Goal: Task Accomplishment & Management: Complete application form

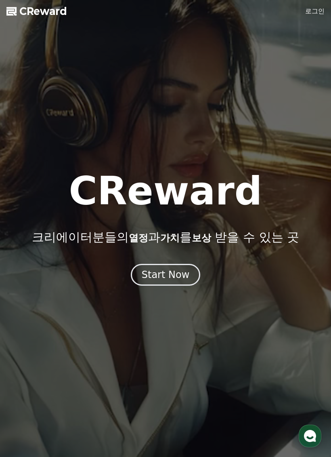
click at [321, 8] on link "로그인" at bounding box center [314, 11] width 19 height 10
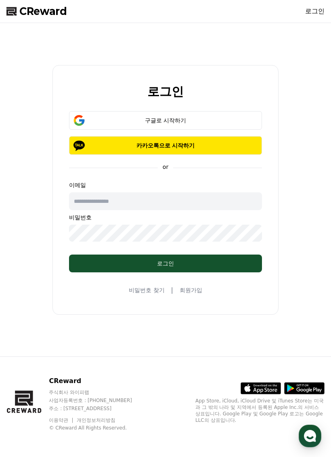
click at [236, 144] on p "카카오톡으로 시작하기" at bounding box center [166, 145] width 170 height 8
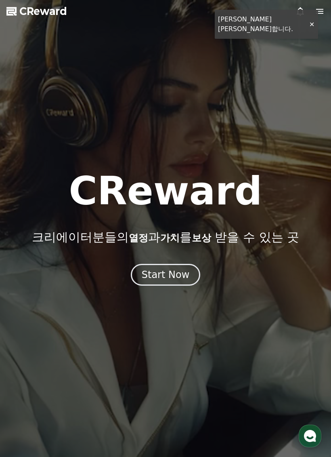
click at [191, 278] on button "Start Now" at bounding box center [166, 275] width 70 height 22
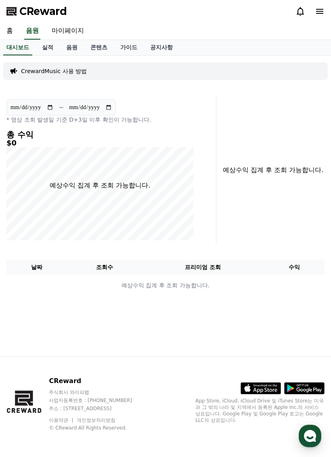
click at [67, 47] on link "음원" at bounding box center [72, 47] width 24 height 15
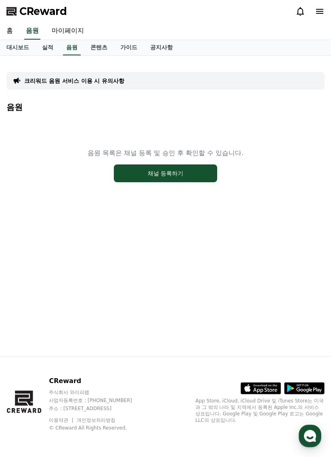
click at [277, 130] on div "음원 목록은 채널 등록 및 승인 후 확인할 수 있습니다. 채널 등록하기" at bounding box center [165, 165] width 318 height 101
click at [216, 174] on button "채널 등록하기" at bounding box center [165, 173] width 103 height 18
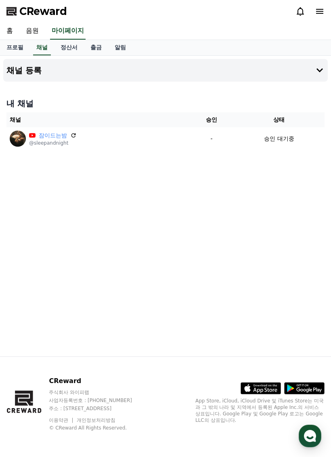
click at [314, 71] on button "채널 등록" at bounding box center [165, 70] width 325 height 23
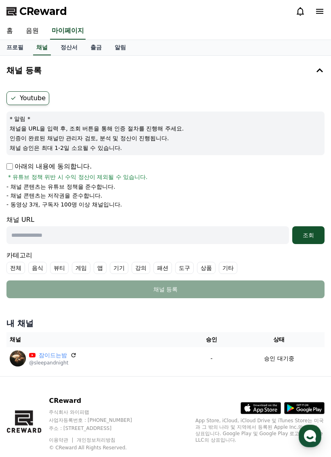
click at [320, 70] on icon at bounding box center [320, 70] width 6 height 4
